Goal: Find specific page/section: Find specific page/section

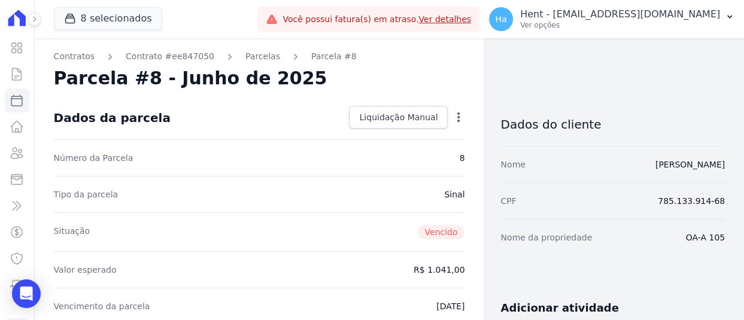
drag, startPoint x: 672, startPoint y: 245, endPoint x: 721, endPoint y: 239, distance: 48.9
copy dd "OA-A 105"
